Goal: Navigation & Orientation: Find specific page/section

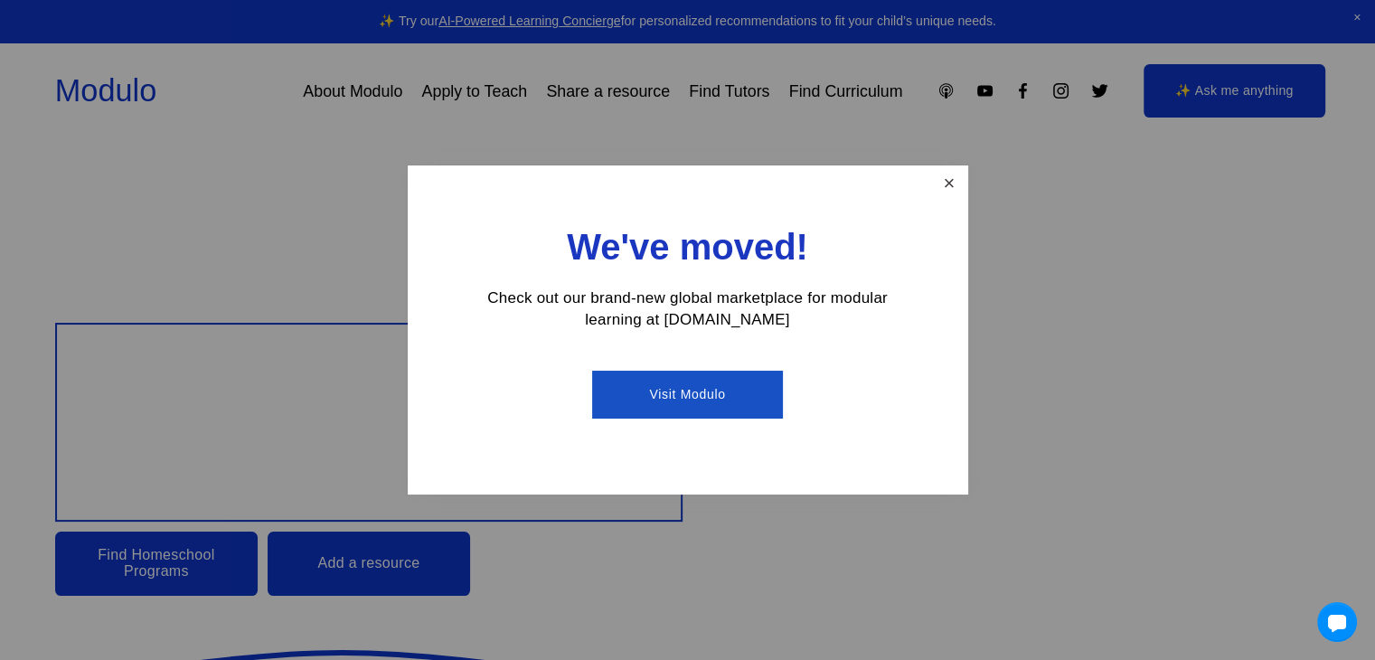
click at [944, 178] on link "Close" at bounding box center [949, 184] width 32 height 32
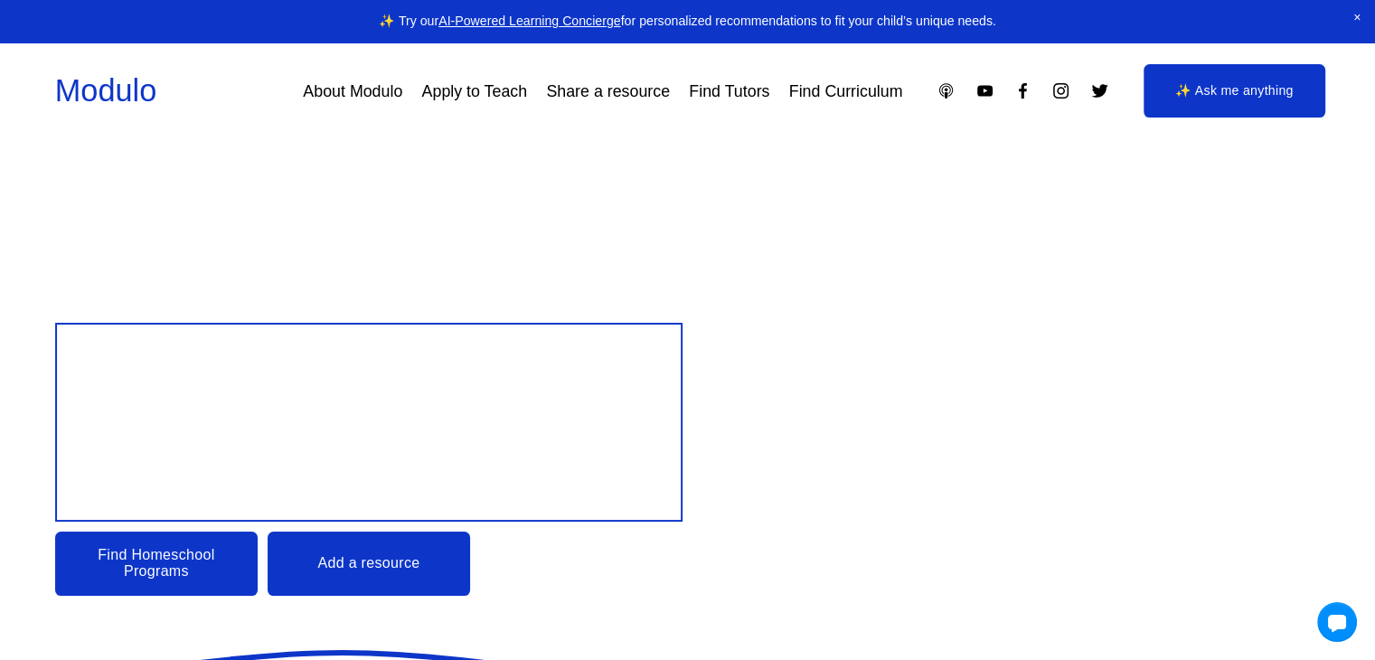
click at [730, 86] on link "Find Tutors" at bounding box center [729, 91] width 80 height 33
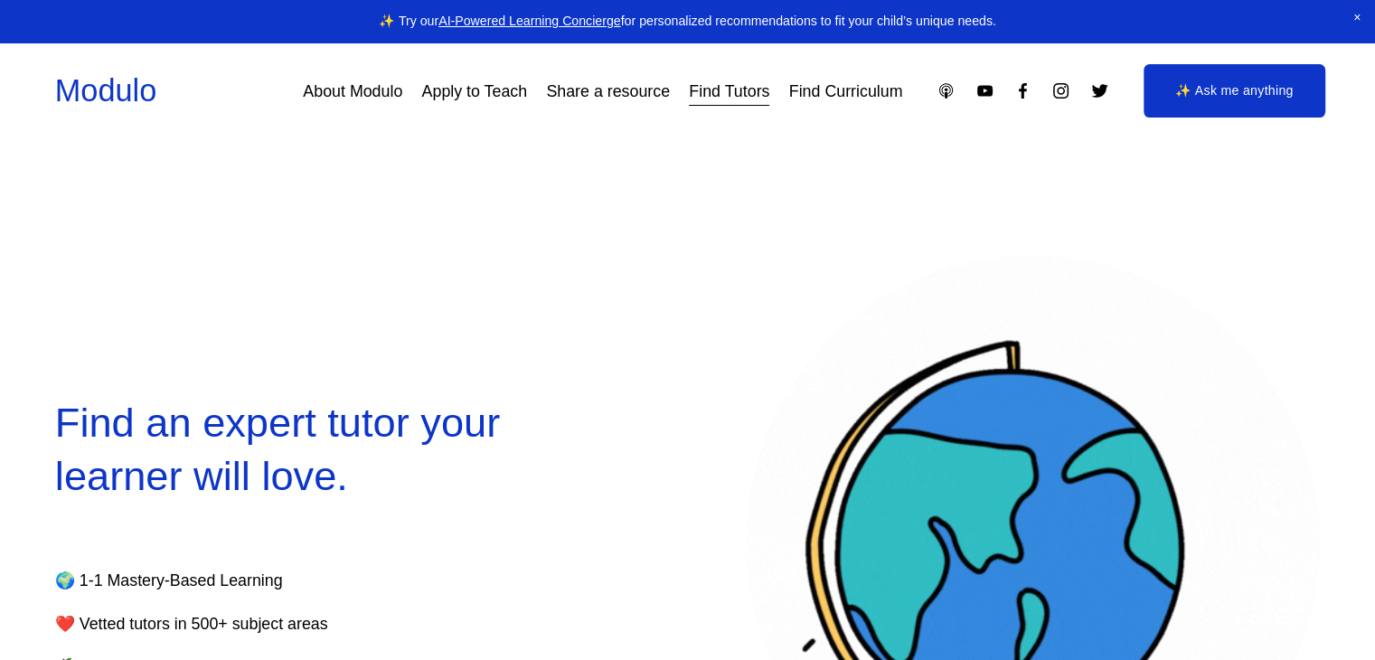
select select "**"
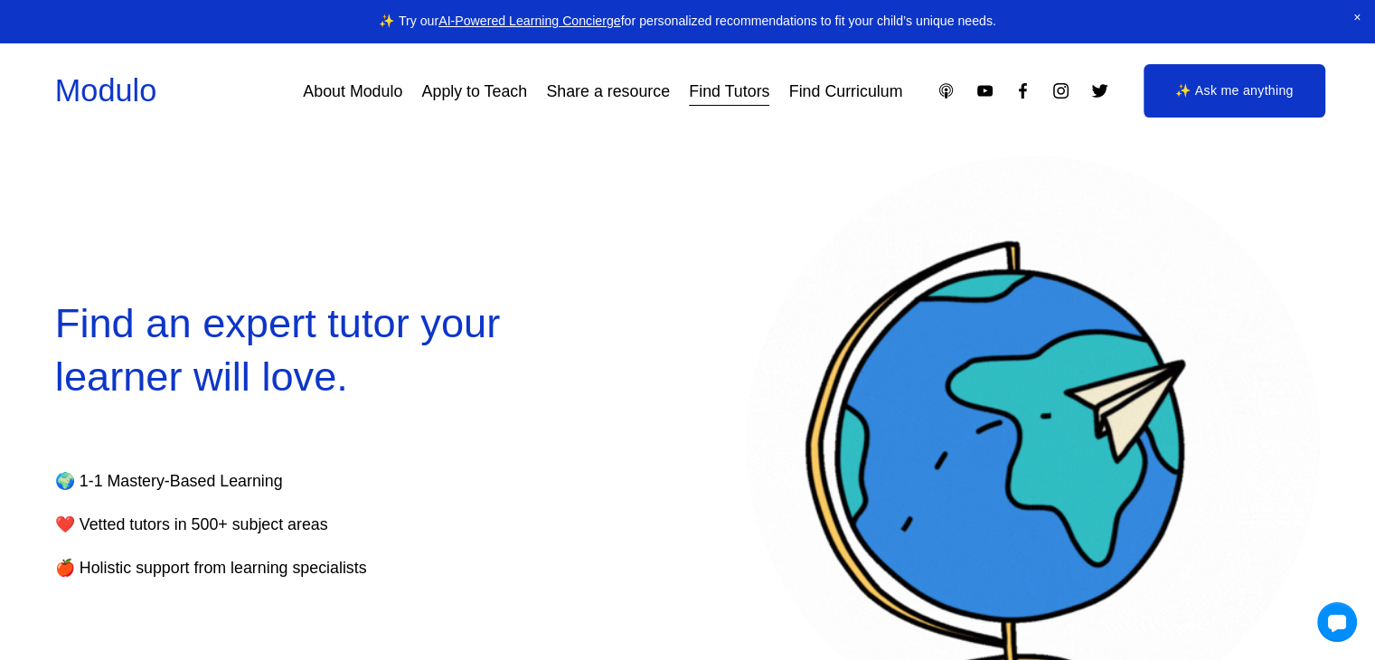
scroll to position [362, 0]
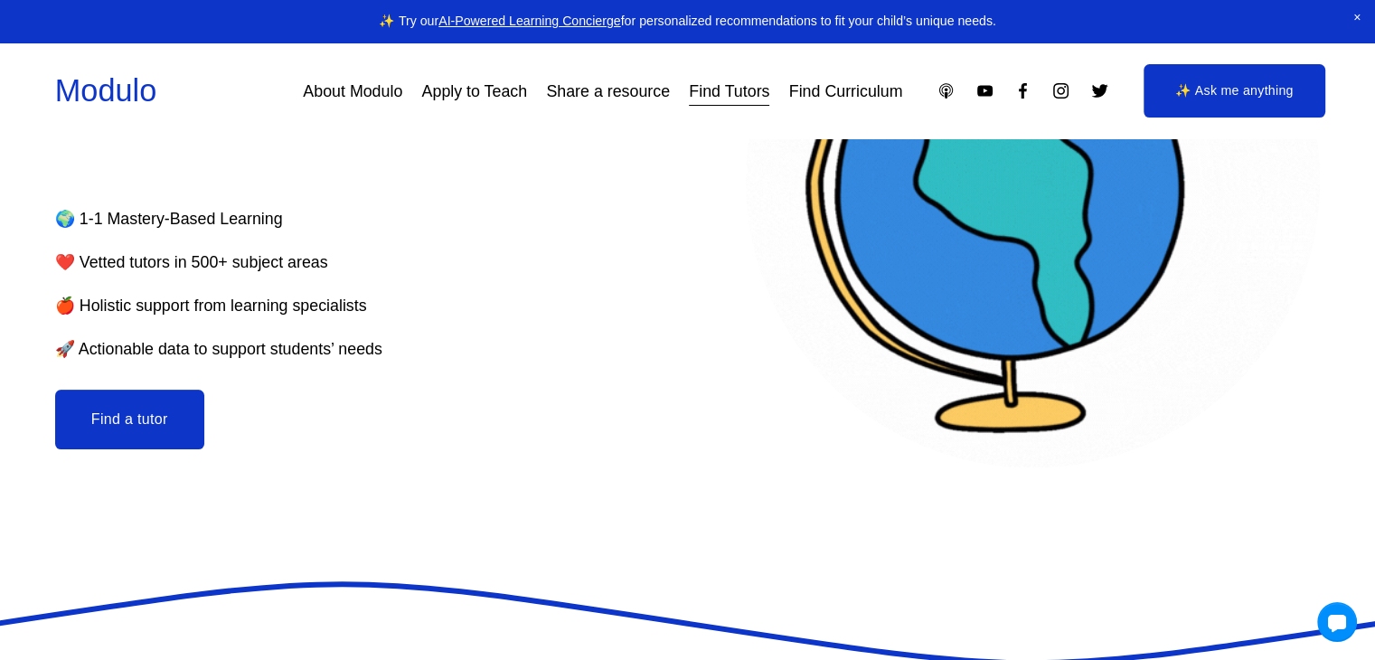
click at [449, 81] on link "Apply to Teach" at bounding box center [475, 91] width 106 height 33
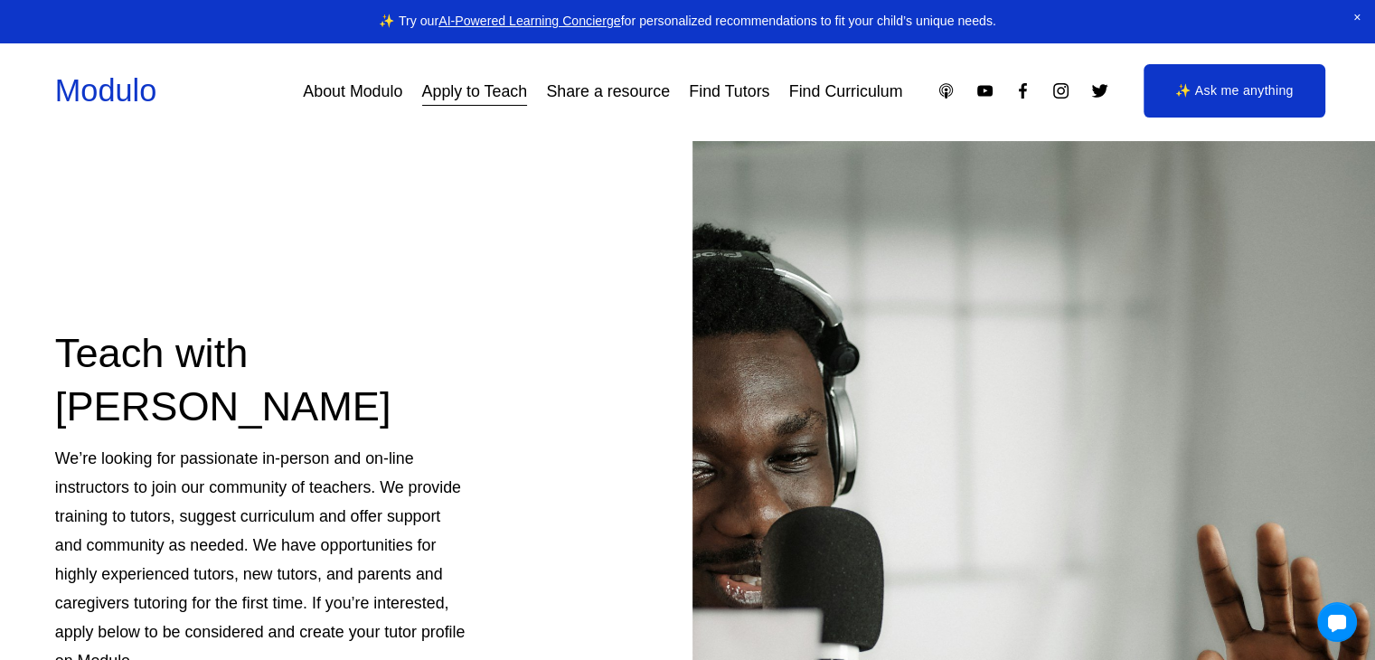
click at [376, 91] on link "About Modulo" at bounding box center [352, 91] width 99 height 33
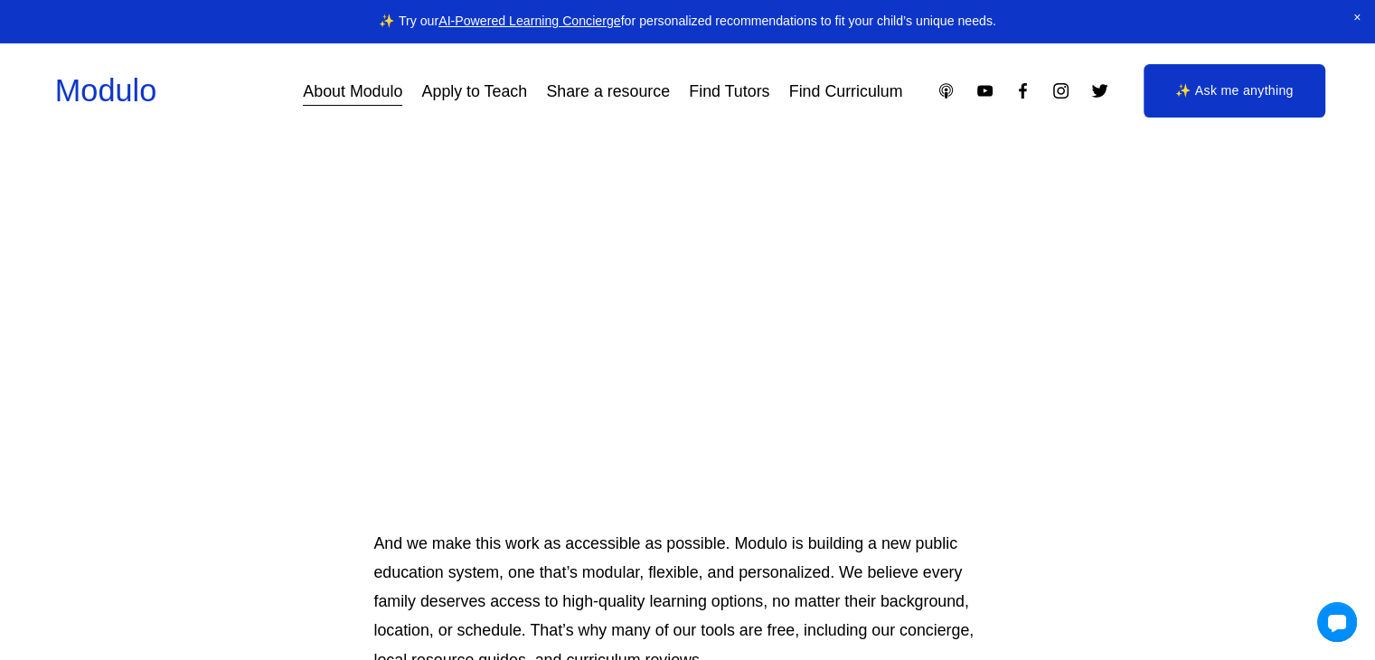
scroll to position [1537, 0]
